Goal: Information Seeking & Learning: Learn about a topic

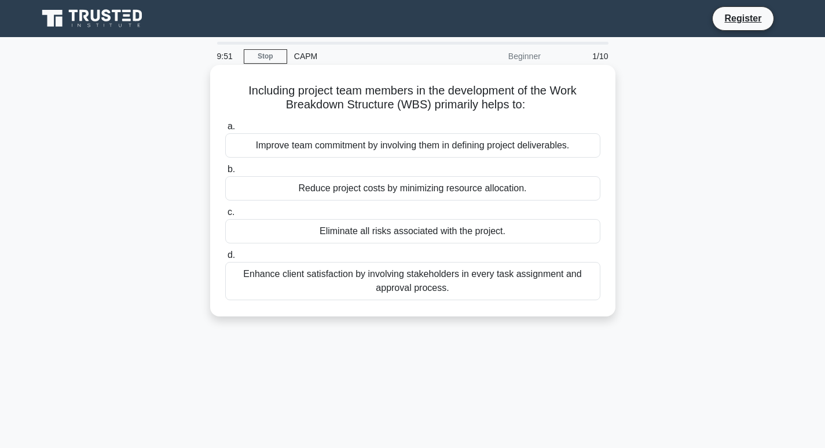
click at [333, 196] on div "Reduce project costs by minimizing resource allocation." at bounding box center [412, 188] width 375 height 24
click at [225, 173] on input "b. Reduce project costs by minimizing resource allocation." at bounding box center [225, 170] width 0 height 8
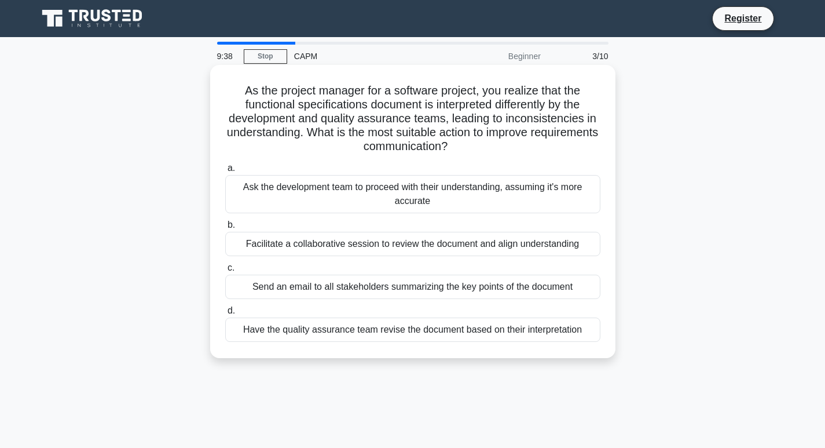
drag, startPoint x: 321, startPoint y: 214, endPoint x: 320, endPoint y: 221, distance: 7.0
click at [320, 221] on div "a. Ask the development team to proceed with their understanding, assuming it's …" at bounding box center [412, 251] width 389 height 185
click at [262, 266] on div "a. Ask the development team to proceed with their understanding, assuming it's …" at bounding box center [412, 251] width 389 height 185
click at [401, 182] on div "Ask the development team to proceed with their understanding, assuming it's mor…" at bounding box center [412, 194] width 375 height 38
click at [225, 172] on input "a. Ask the development team to proceed with their understanding, assuming it's …" at bounding box center [225, 168] width 0 height 8
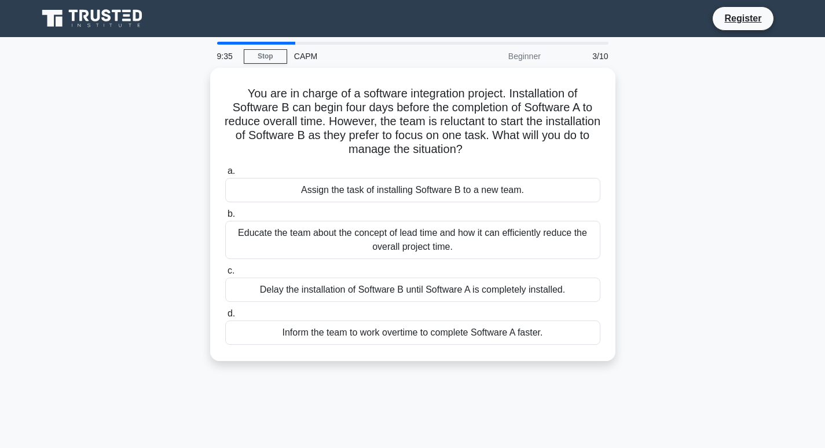
click at [401, 182] on div "Assign the task of installing Software B to a new team." at bounding box center [412, 190] width 375 height 24
click at [225, 175] on input "a. Assign the task of installing Software B to a new team." at bounding box center [225, 171] width 0 height 8
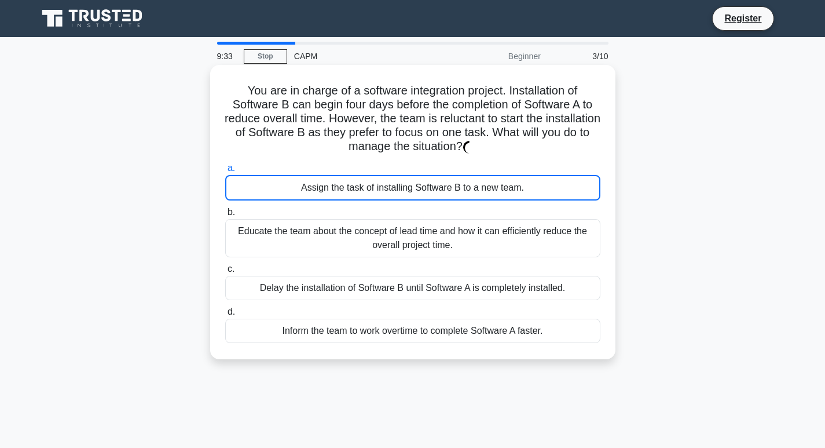
click at [387, 205] on div "a. Assign the task of installing Software B to a new team. b. Educate the team …" at bounding box center [412, 252] width 389 height 186
